Goal: Find specific page/section: Find specific page/section

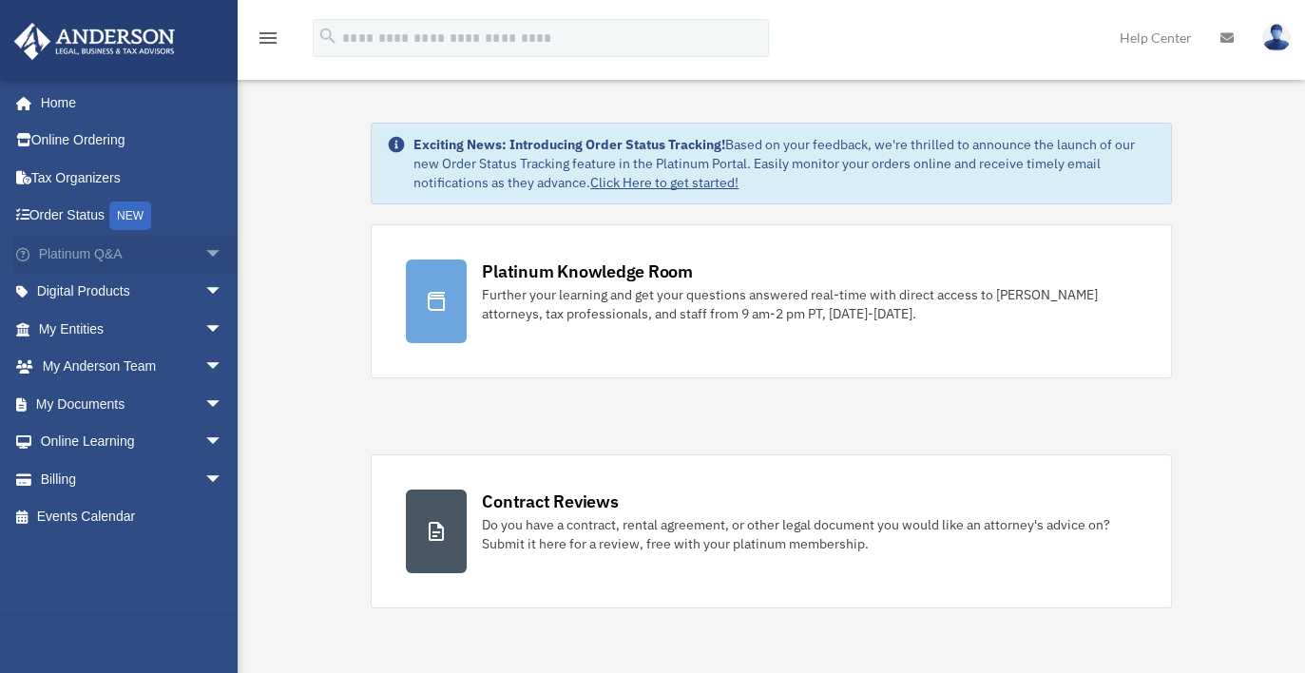
click at [204, 249] on span "arrow_drop_down" at bounding box center [223, 254] width 38 height 39
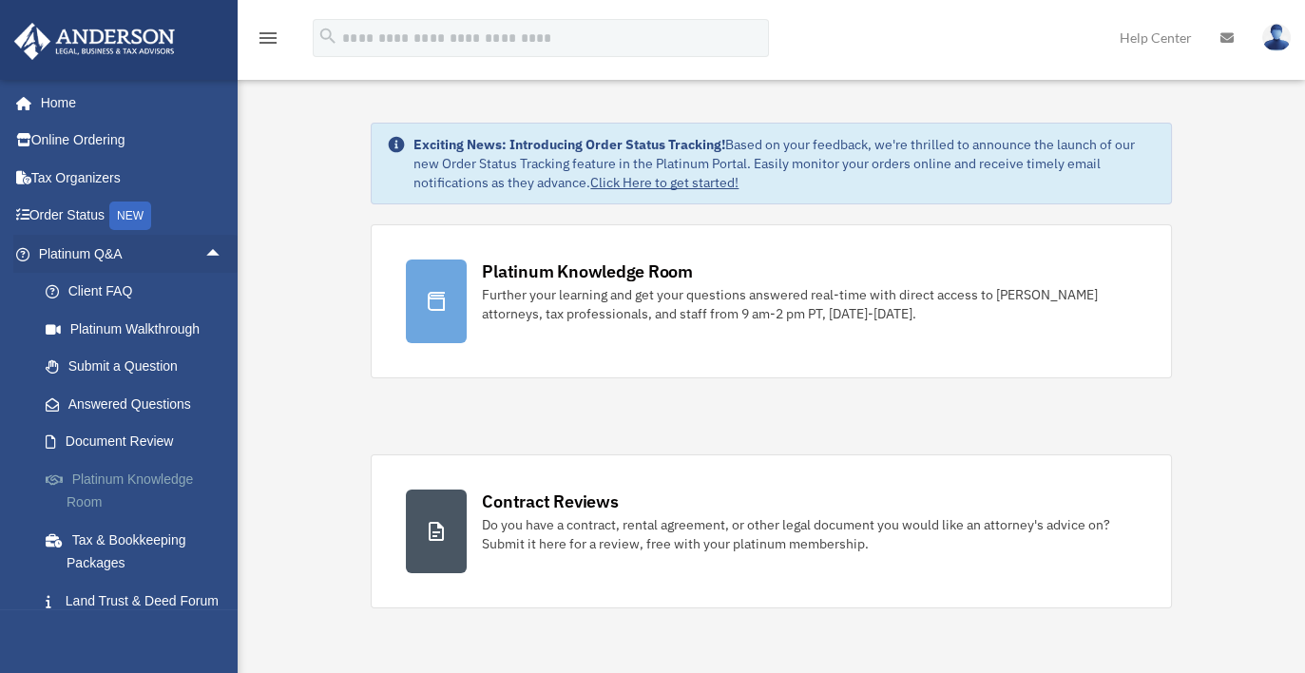
click at [100, 479] on link "Platinum Knowledge Room" at bounding box center [139, 490] width 225 height 61
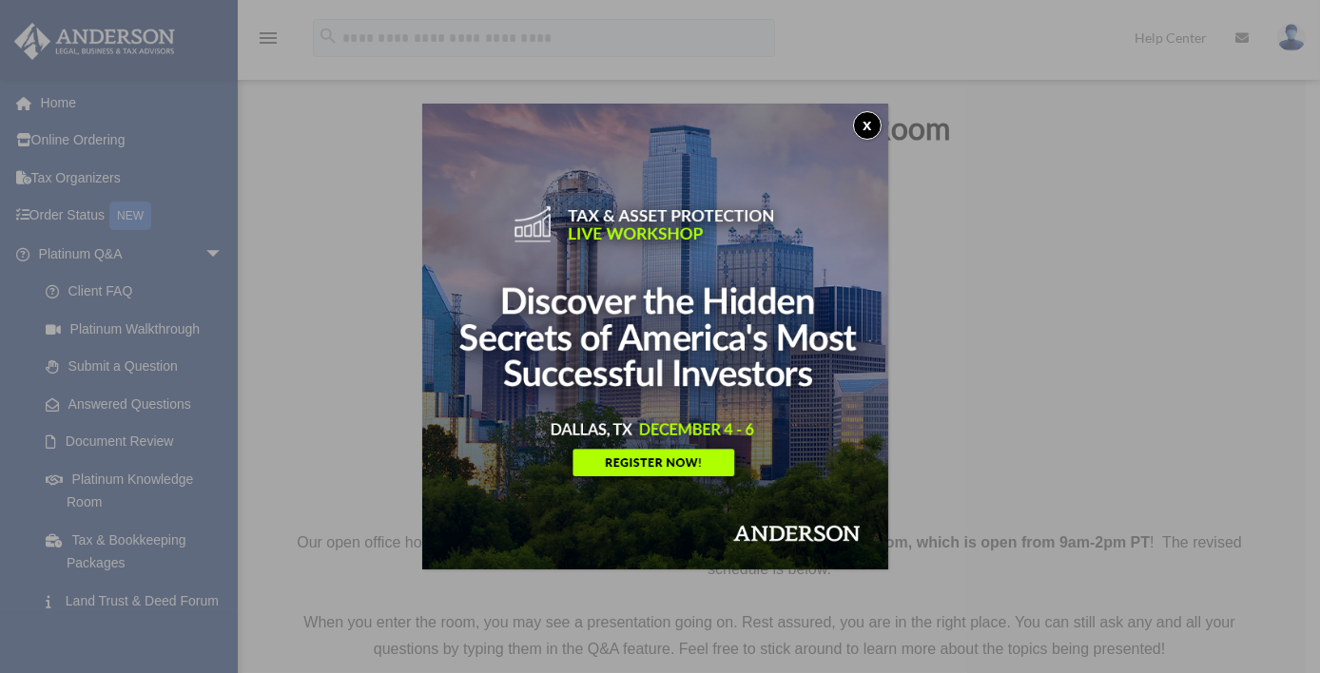
click at [875, 119] on button "x" at bounding box center [867, 125] width 29 height 29
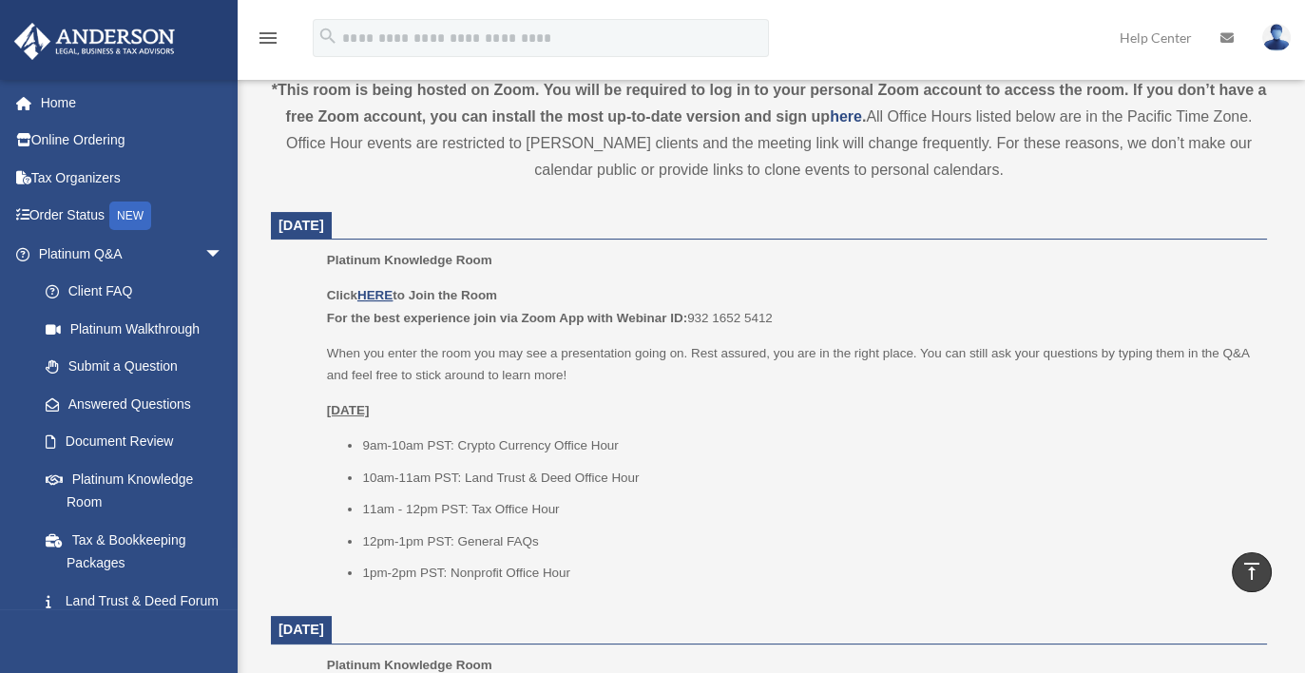
scroll to position [661, 0]
